Goal: Task Accomplishment & Management: Manage account settings

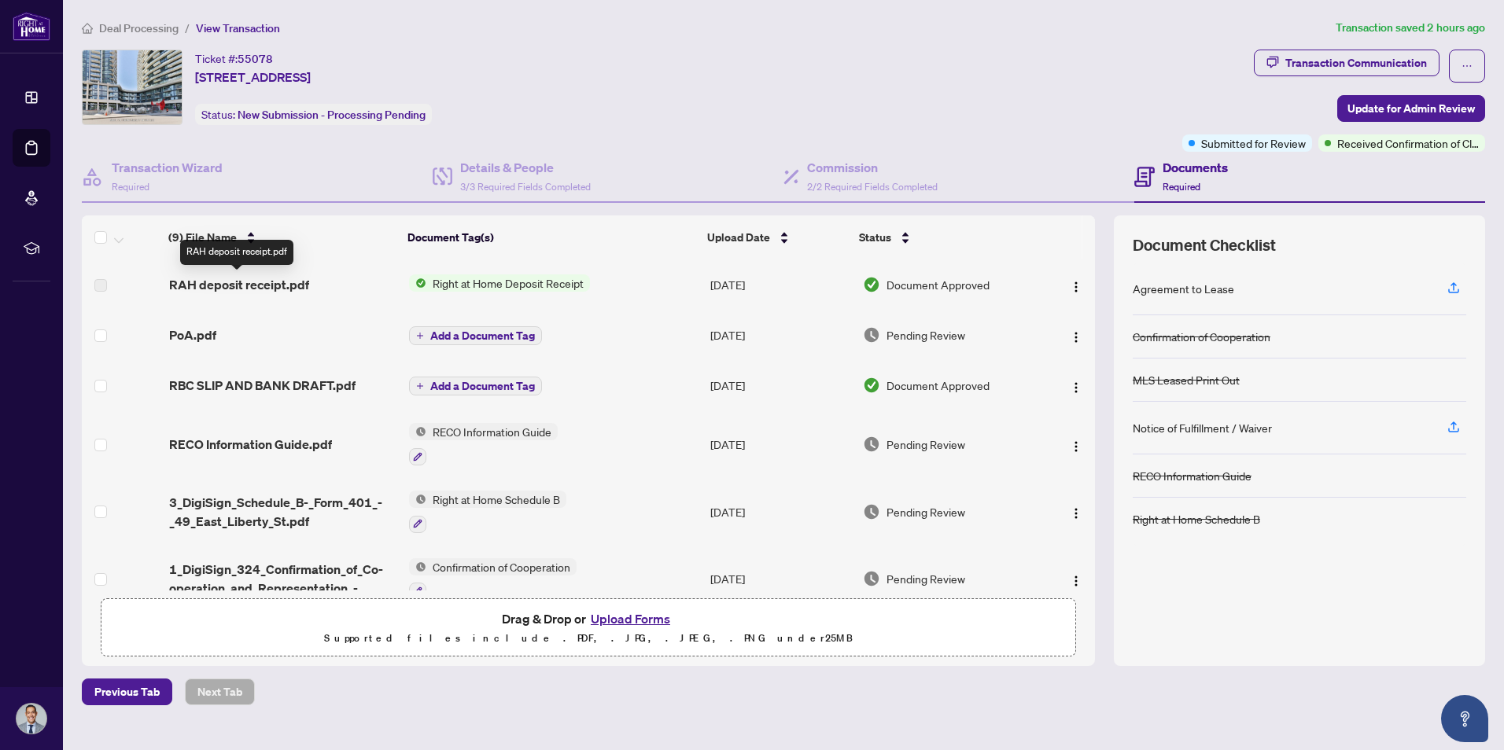
click at [263, 288] on span "RAH deposit receipt.pdf" at bounding box center [239, 284] width 140 height 19
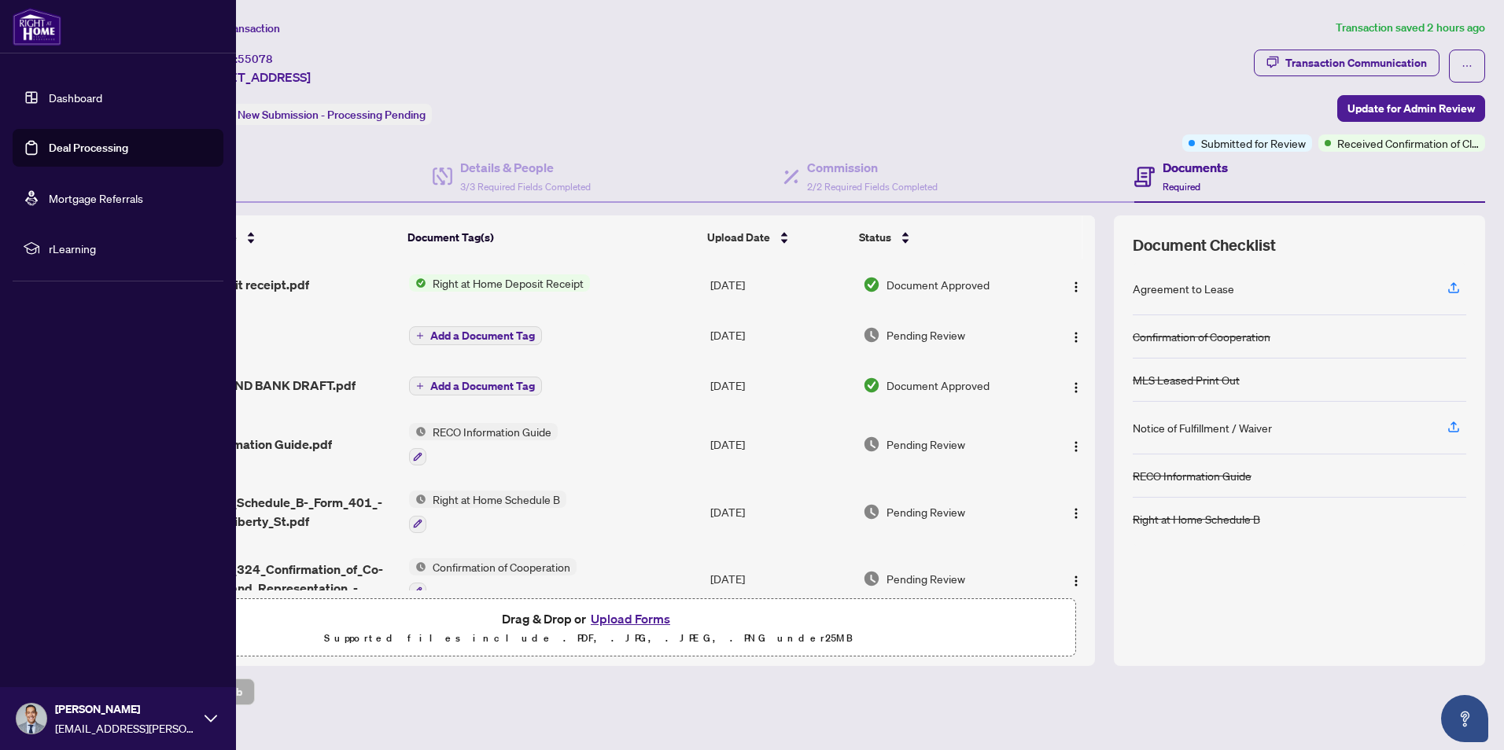
click at [49, 141] on link "Deal Processing" at bounding box center [88, 148] width 79 height 14
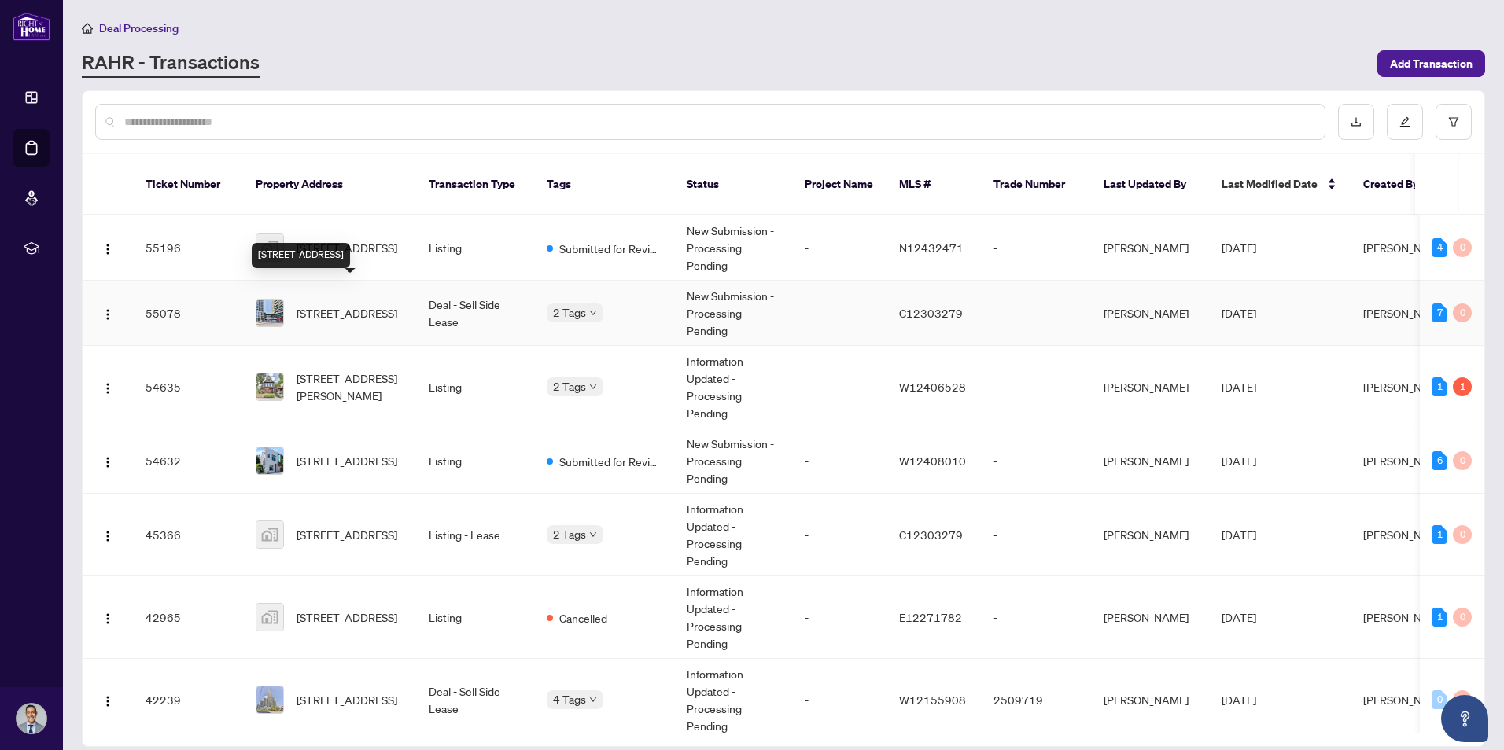
click at [344, 304] on span "[STREET_ADDRESS]" at bounding box center [347, 312] width 101 height 17
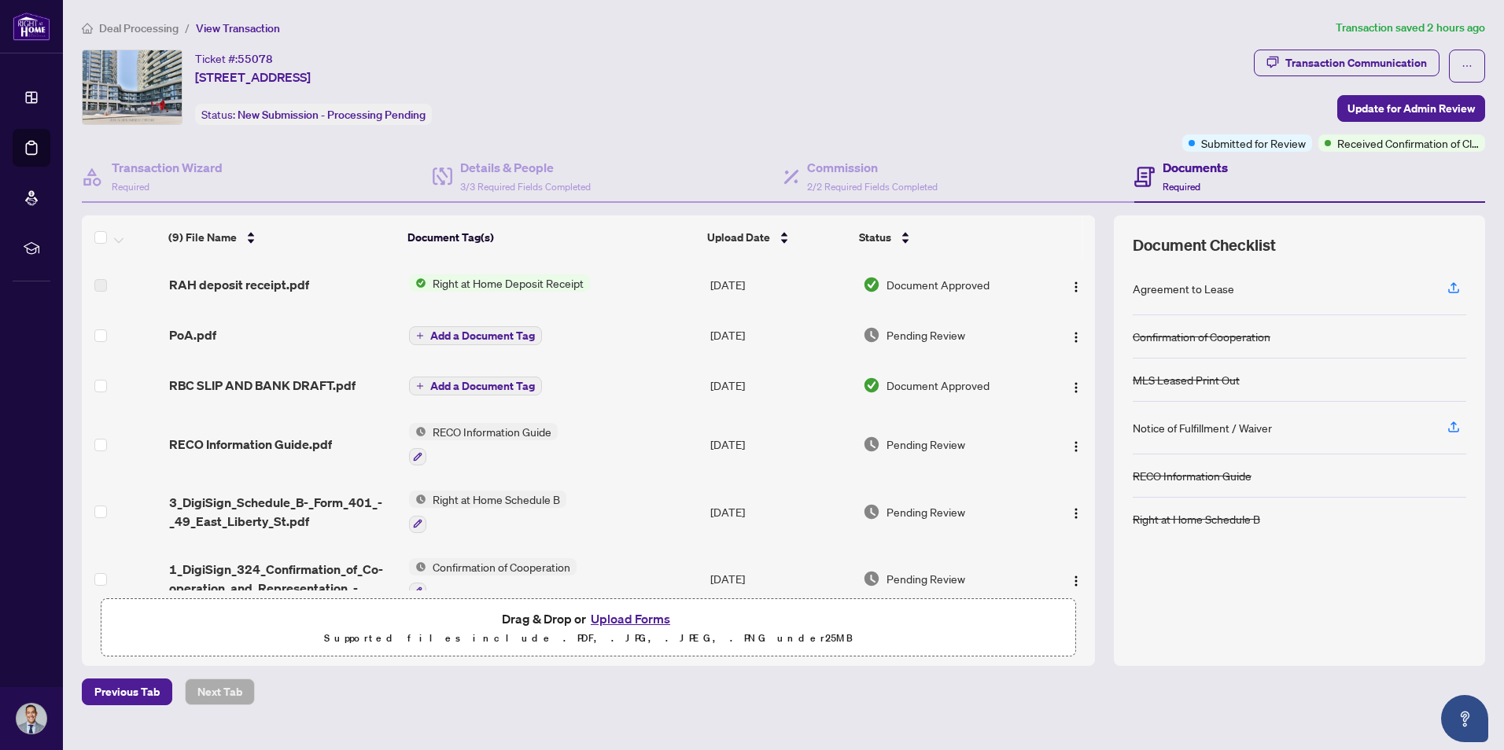
click at [535, 281] on span "Right at Home Deposit Receipt" at bounding box center [508, 283] width 164 height 17
click at [629, 308] on td "Right at Home Deposit Receipt" at bounding box center [553, 285] width 300 height 50
click at [1202, 179] on div "Documents Required" at bounding box center [1195, 176] width 65 height 37
click at [1465, 66] on icon "ellipsis" at bounding box center [1466, 66] width 11 height 11
click at [1063, 90] on div "Ticket #: 55078 [STREET_ADDRESS] Status: New Submission - Processing Pending" at bounding box center [629, 88] width 1094 height 76
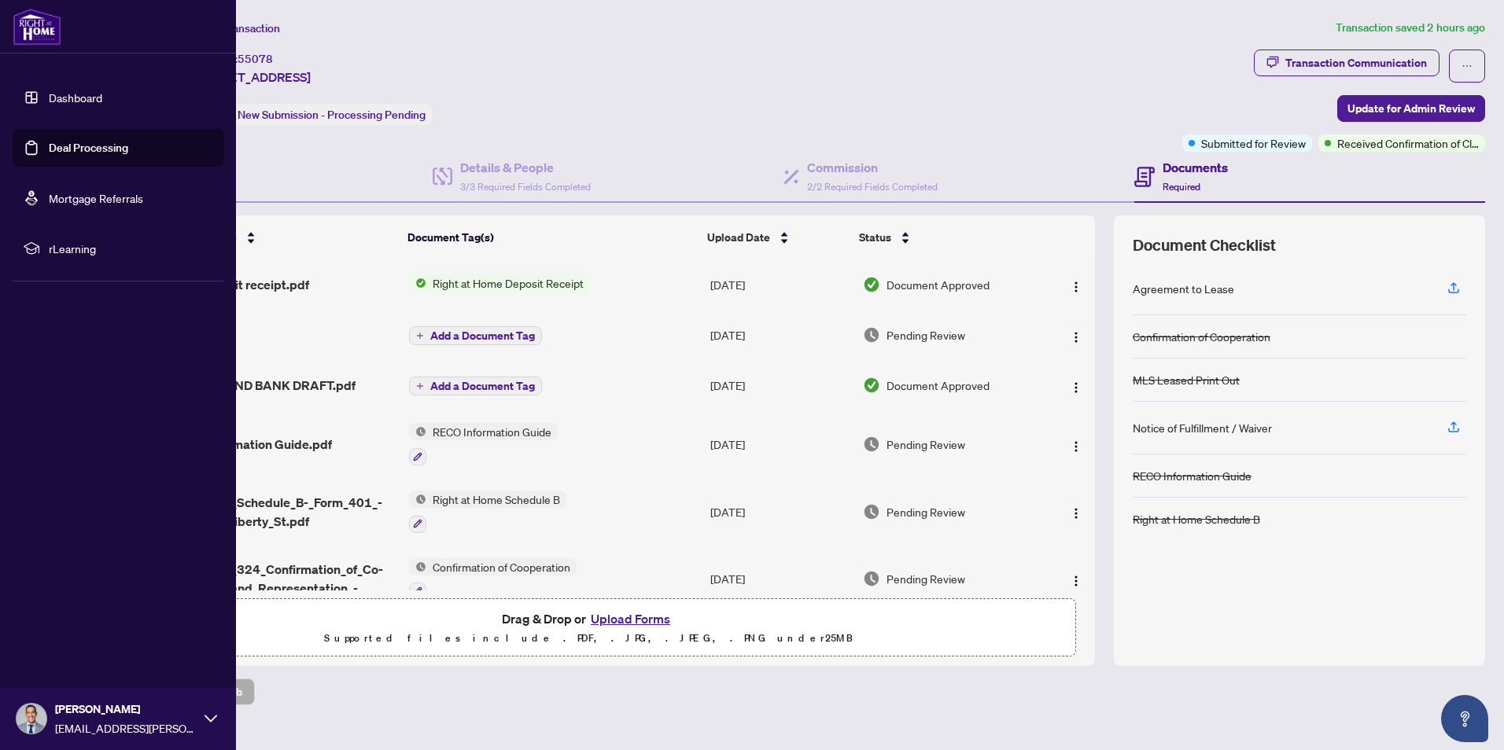
click at [92, 102] on link "Dashboard" at bounding box center [75, 97] width 53 height 14
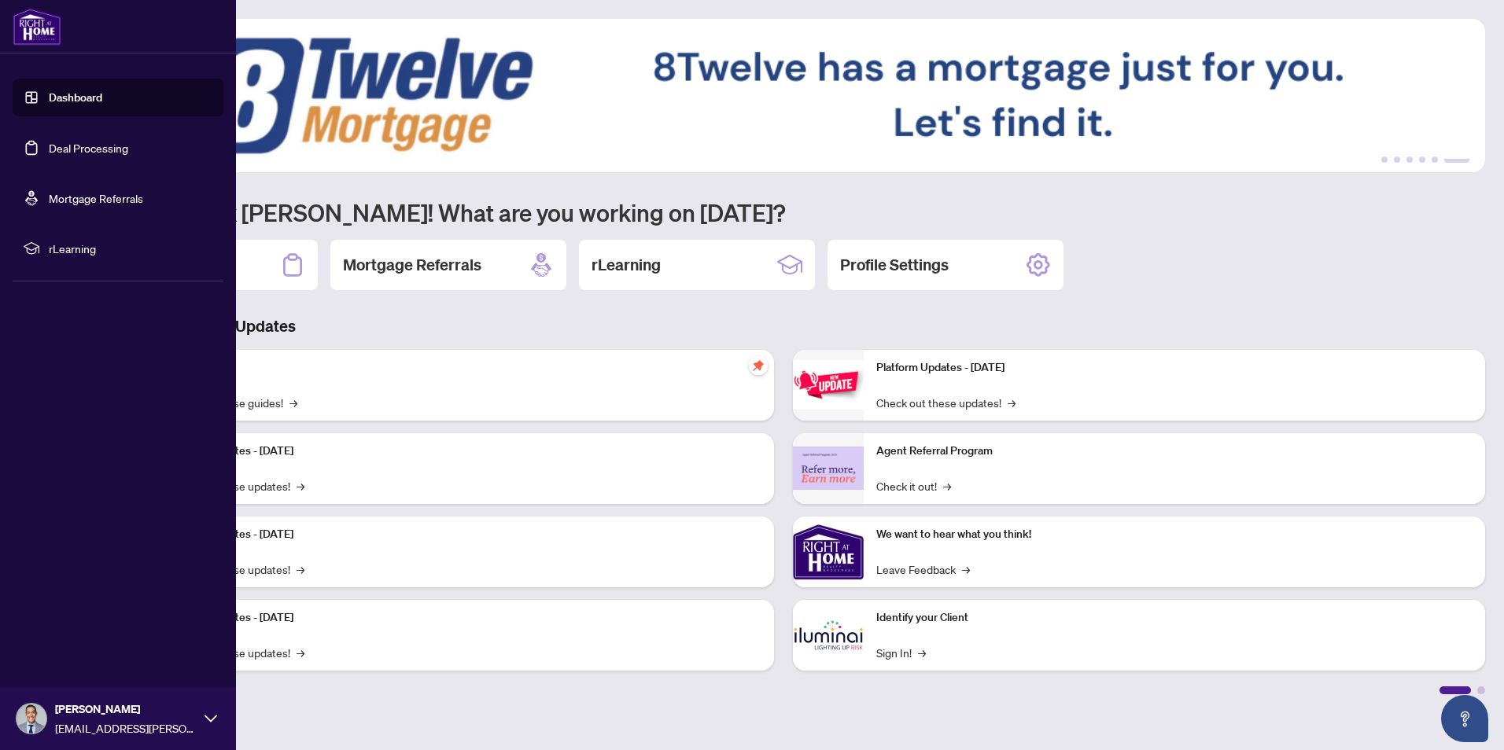
click at [90, 144] on link "Deal Processing" at bounding box center [88, 148] width 79 height 14
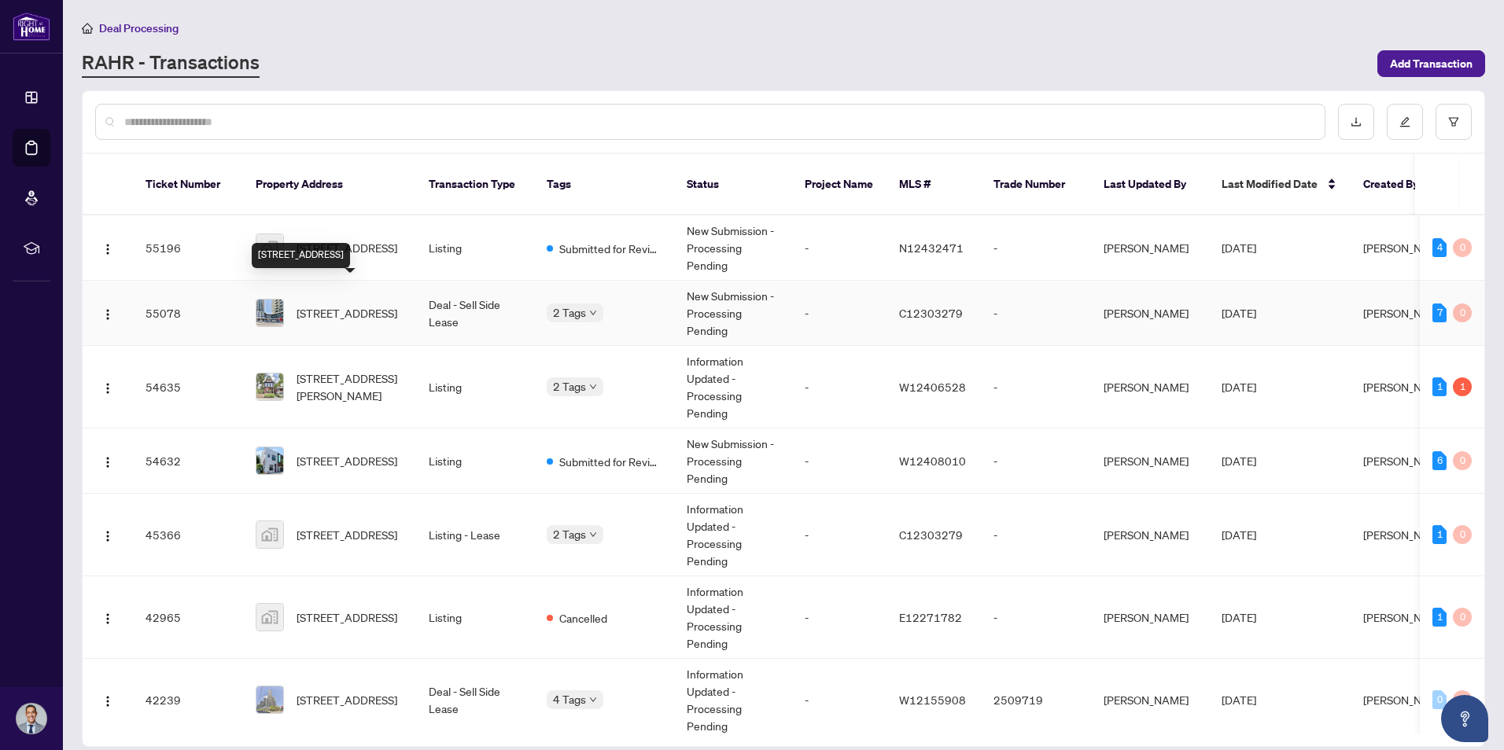
click at [347, 304] on span "[STREET_ADDRESS]" at bounding box center [347, 312] width 101 height 17
